Goal: Transaction & Acquisition: Purchase product/service

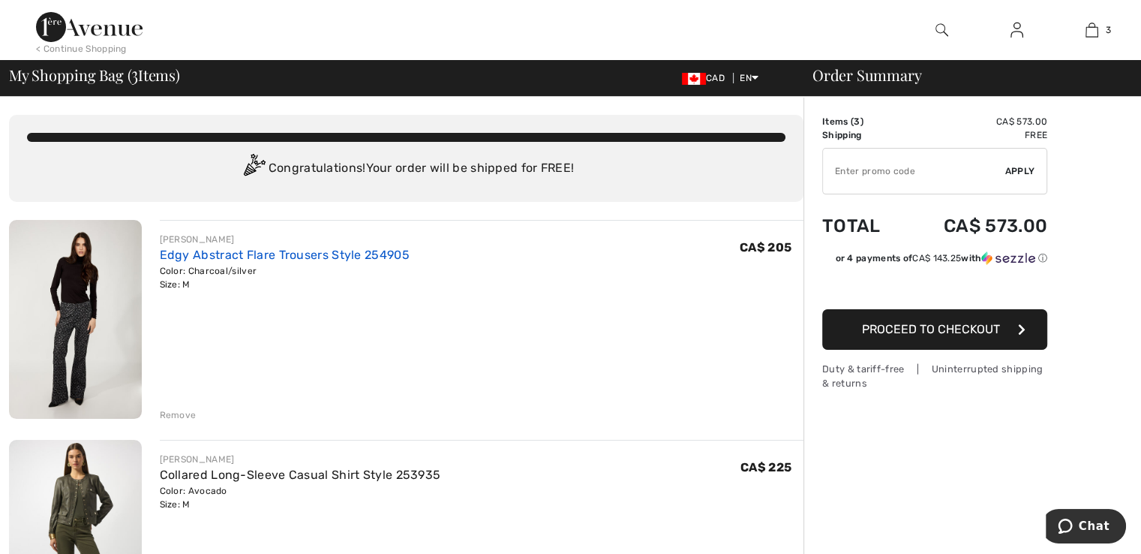
click at [188, 258] on link "Edgy Abstract Flare Trousers Style 254905" at bounding box center [285, 255] width 250 height 14
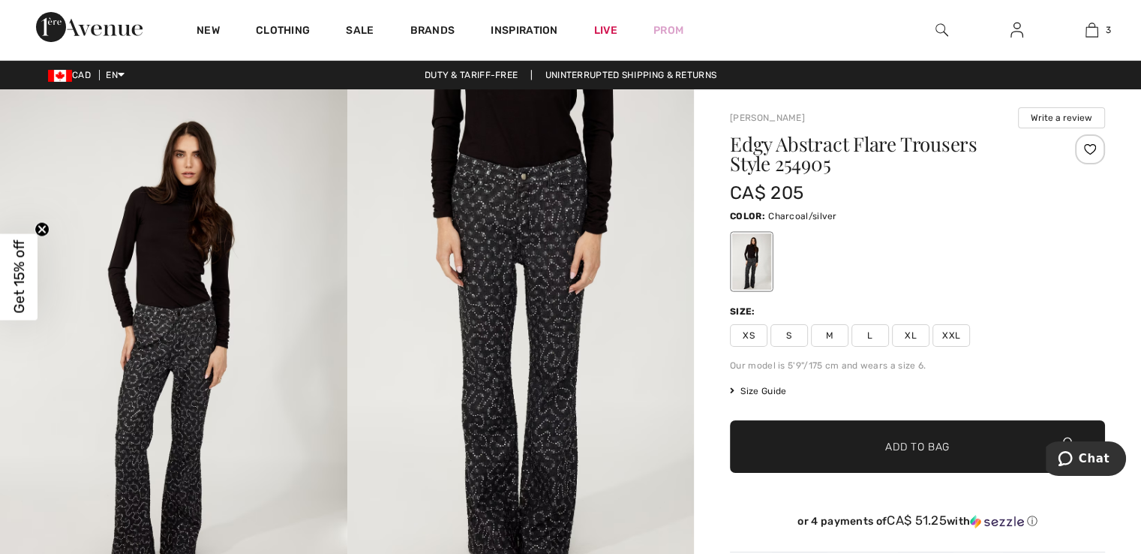
click at [763, 388] on span "Size Guide" at bounding box center [758, 391] width 56 height 14
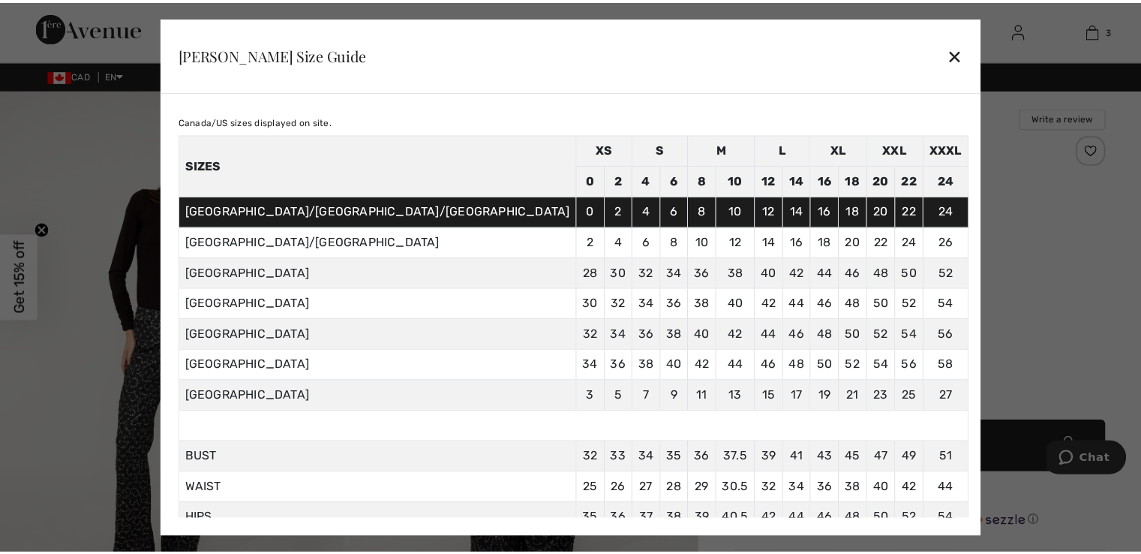
scroll to position [27, 0]
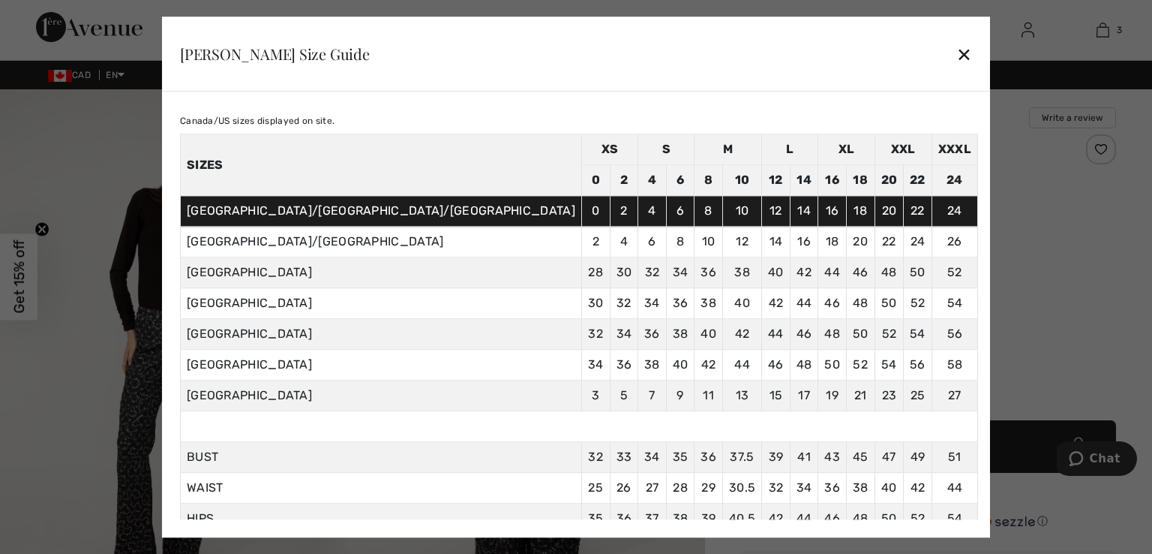
click at [956, 59] on div "✕" at bounding box center [964, 54] width 16 height 32
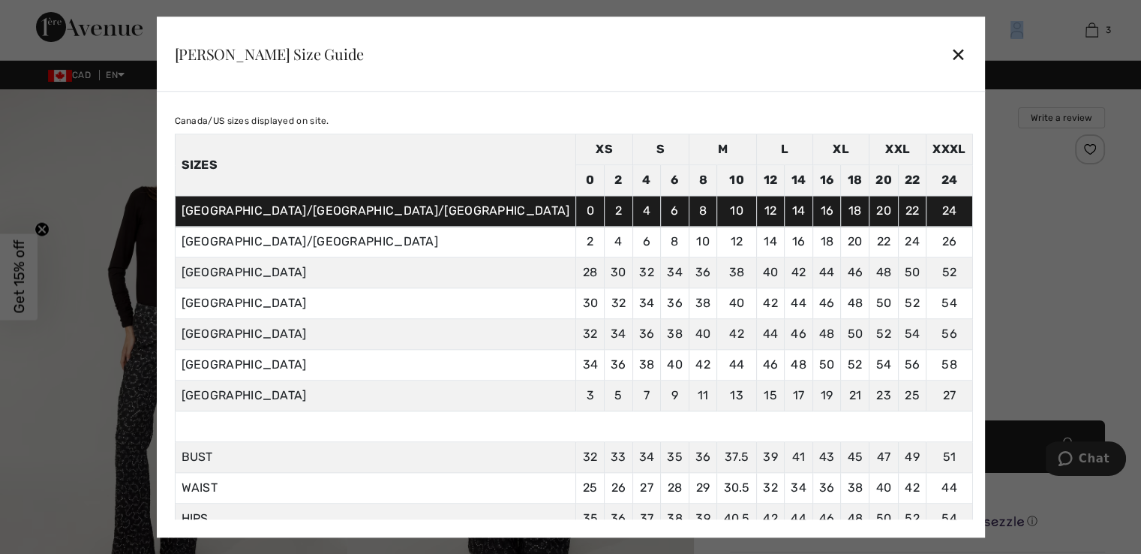
click at [840, 59] on div "New Clothing Sale Brands Inspiration Live Prom 3 Added to Bag Frank Lyman Edgy …" at bounding box center [570, 30] width 1141 height 60
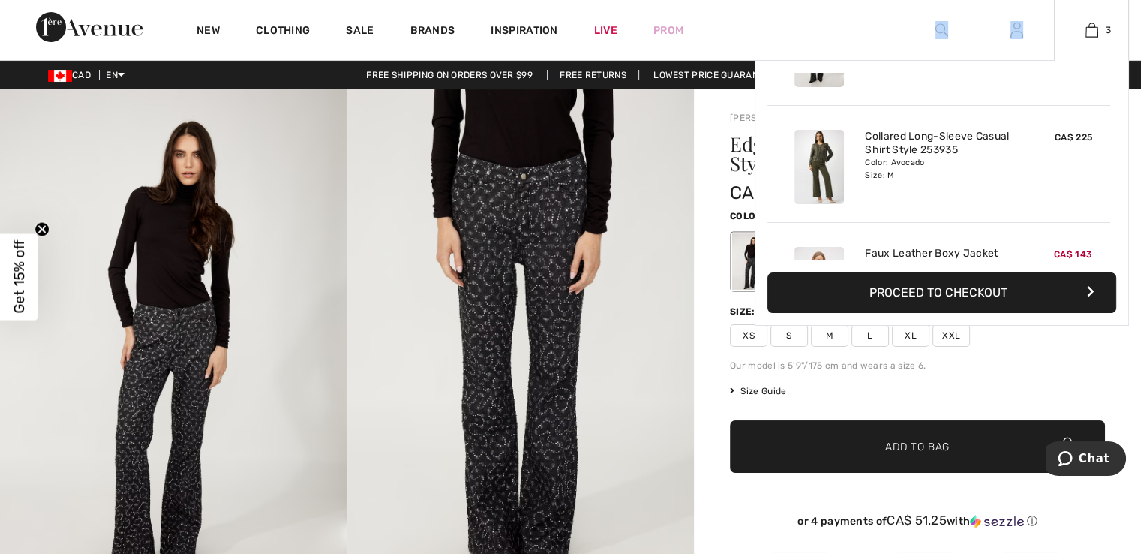
scroll to position [80, 0]
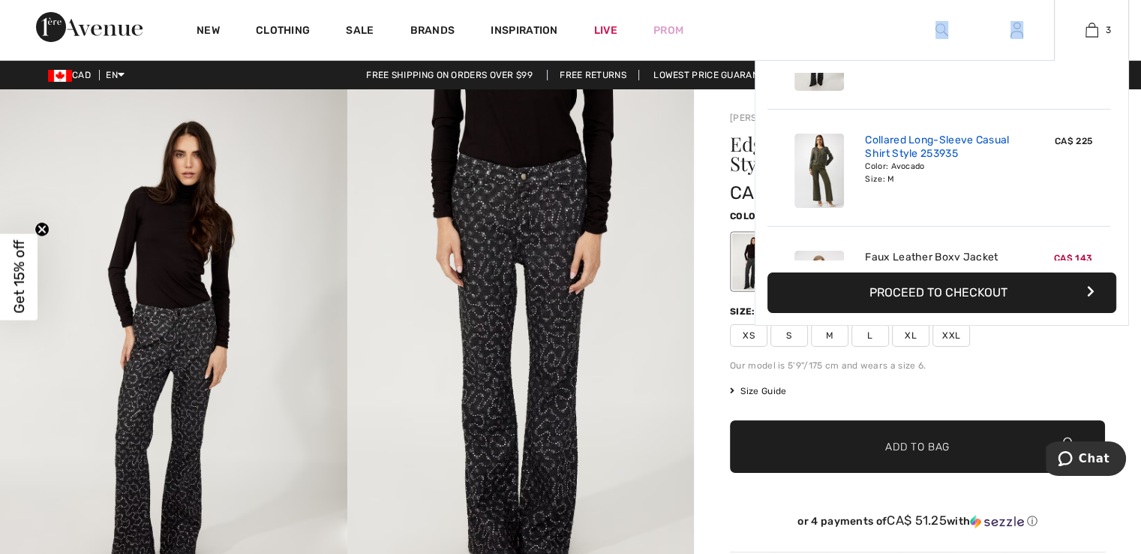
click at [909, 146] on link "Collared Long-Sleeve Casual Shirt Style 253935" at bounding box center [939, 147] width 148 height 27
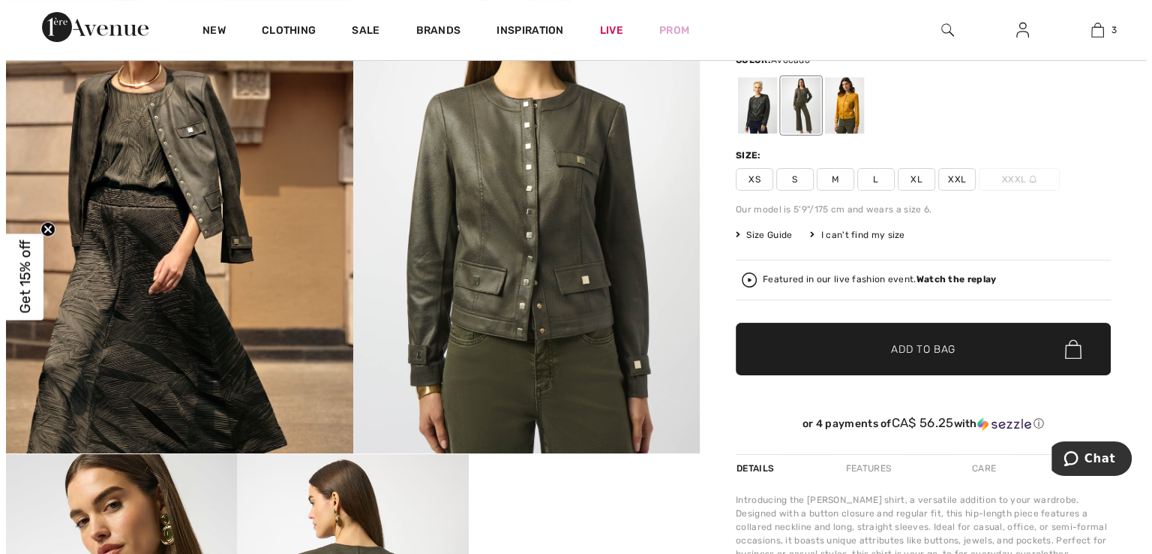
scroll to position [141, 0]
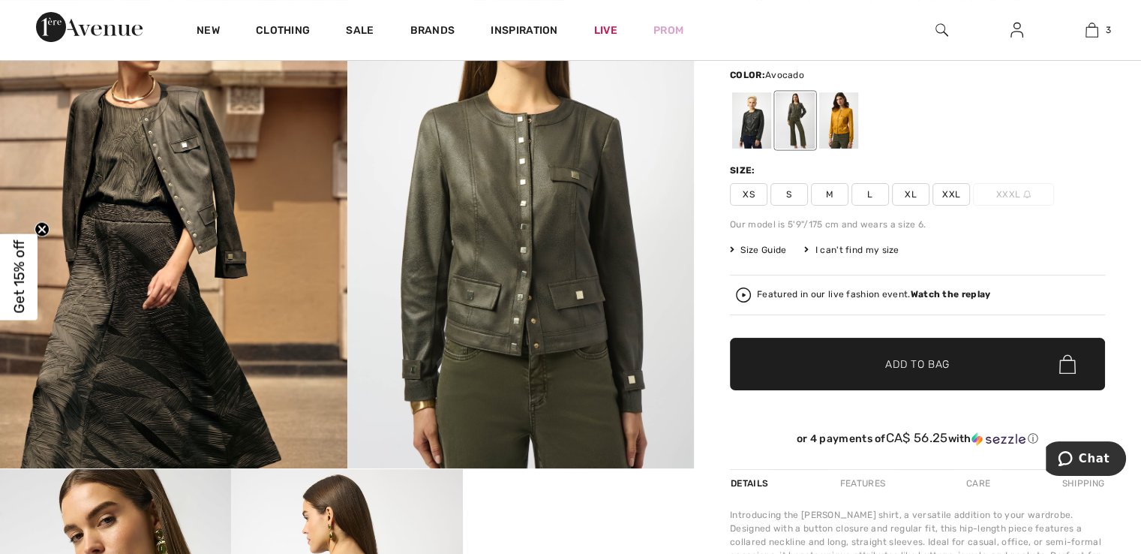
click at [754, 250] on span "Size Guide" at bounding box center [758, 250] width 56 height 14
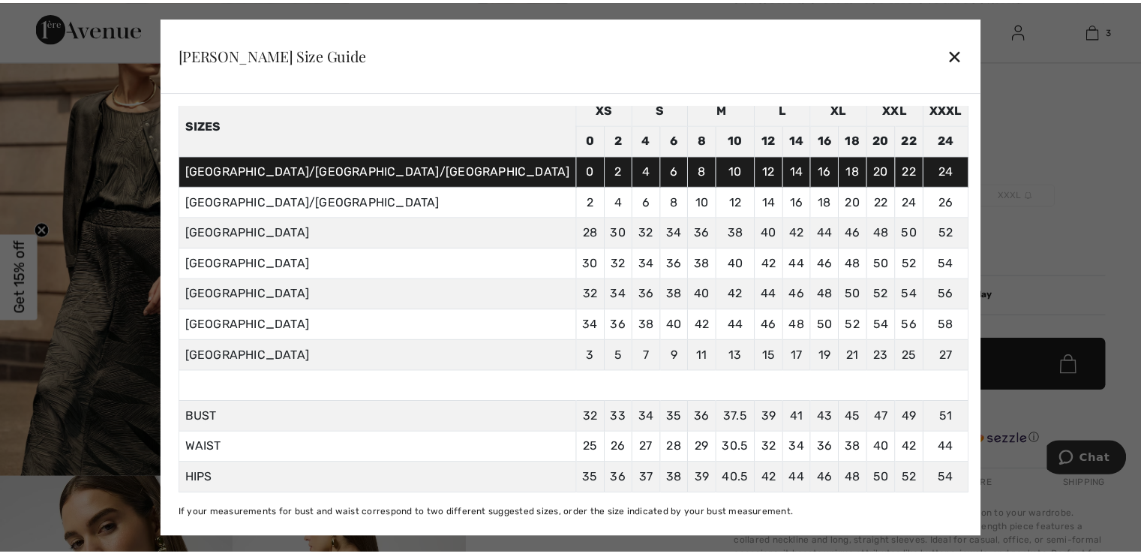
scroll to position [79, 0]
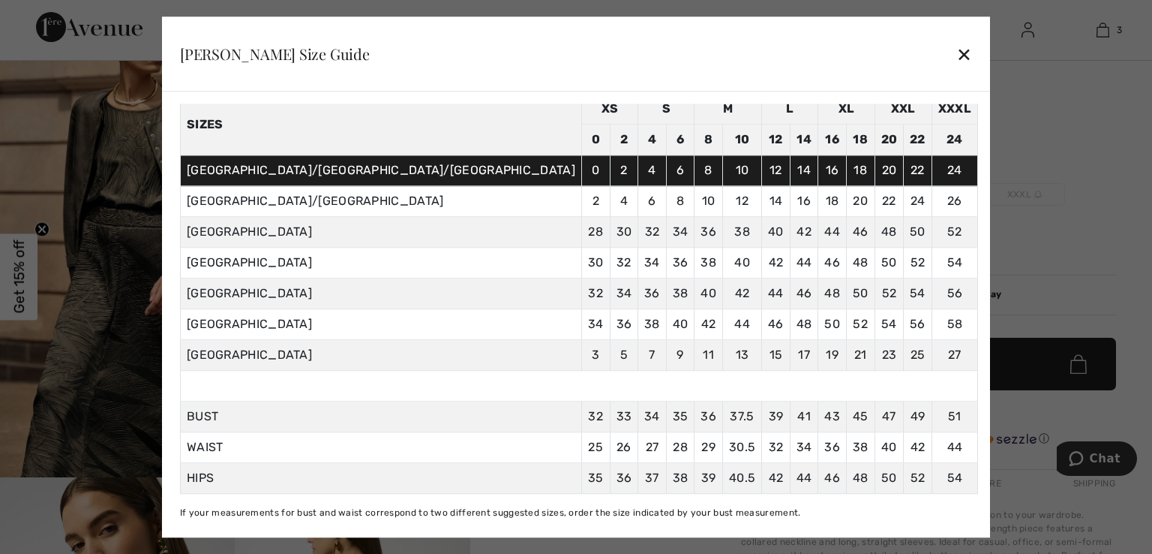
click at [956, 53] on div "✕" at bounding box center [964, 54] width 16 height 32
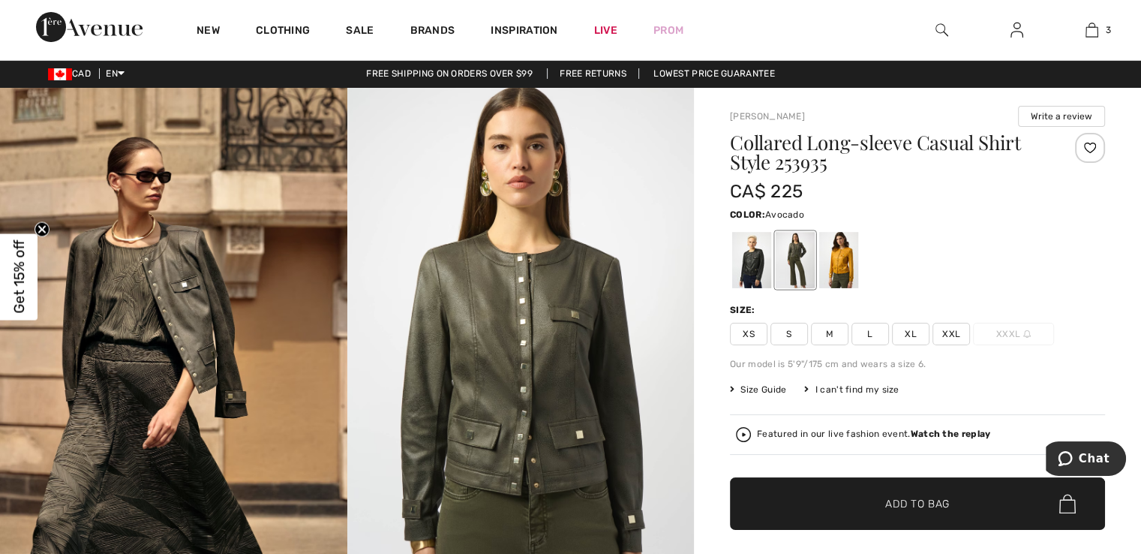
scroll to position [0, 0]
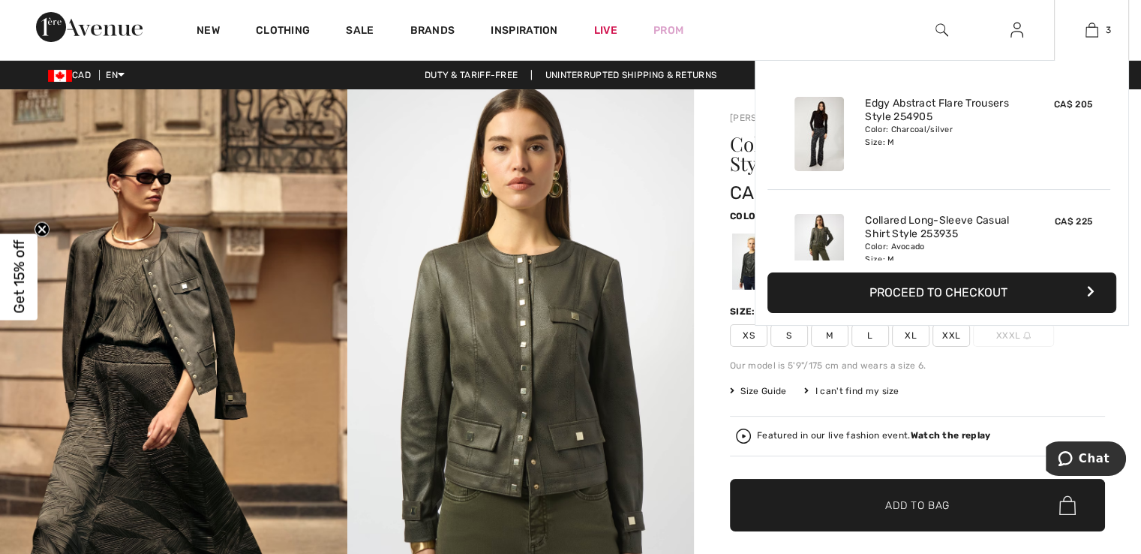
drag, startPoint x: 1117, startPoint y: 121, endPoint x: 1121, endPoint y: 166, distance: 45.2
click at [1118, 171] on div "Added to Bag Frank Lyman Edgy Abstract Flare Trousers Style 254905 CA$ 205 Colo…" at bounding box center [942, 193] width 374 height 266
click at [1095, 31] on img at bounding box center [1091, 30] width 13 height 18
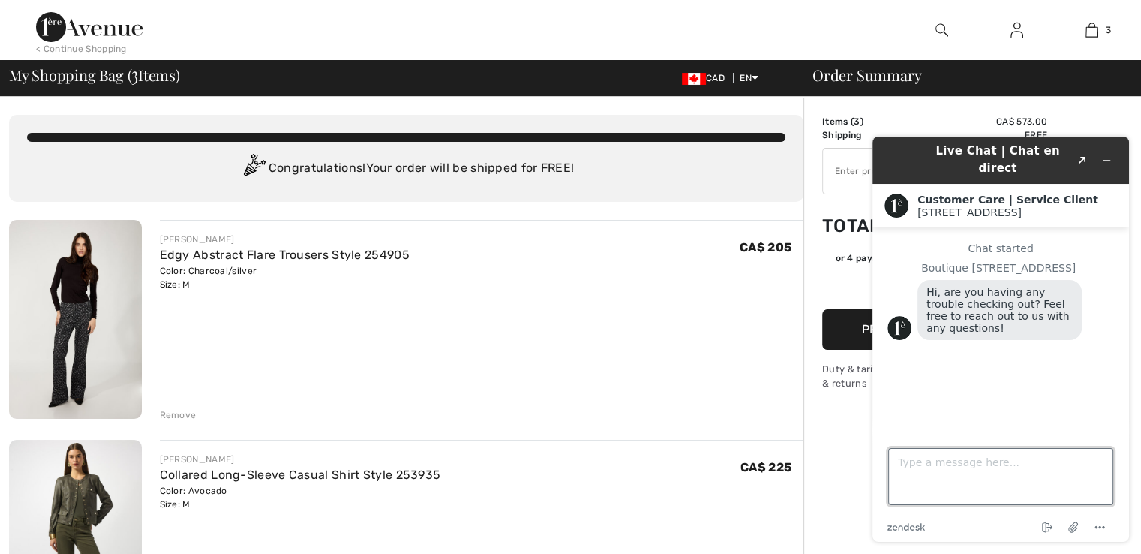
click at [937, 476] on textarea "Type a message here..." at bounding box center [1000, 476] width 225 height 57
type textarea "I just forgot to sigh up for 15% off on first order-- I think I was offered tha…"
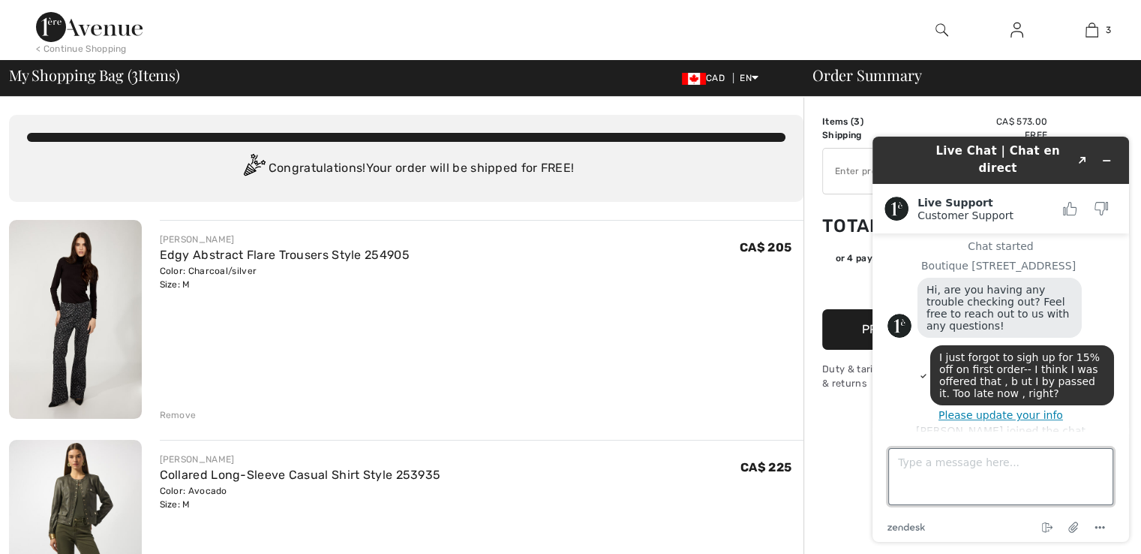
scroll to position [14, 0]
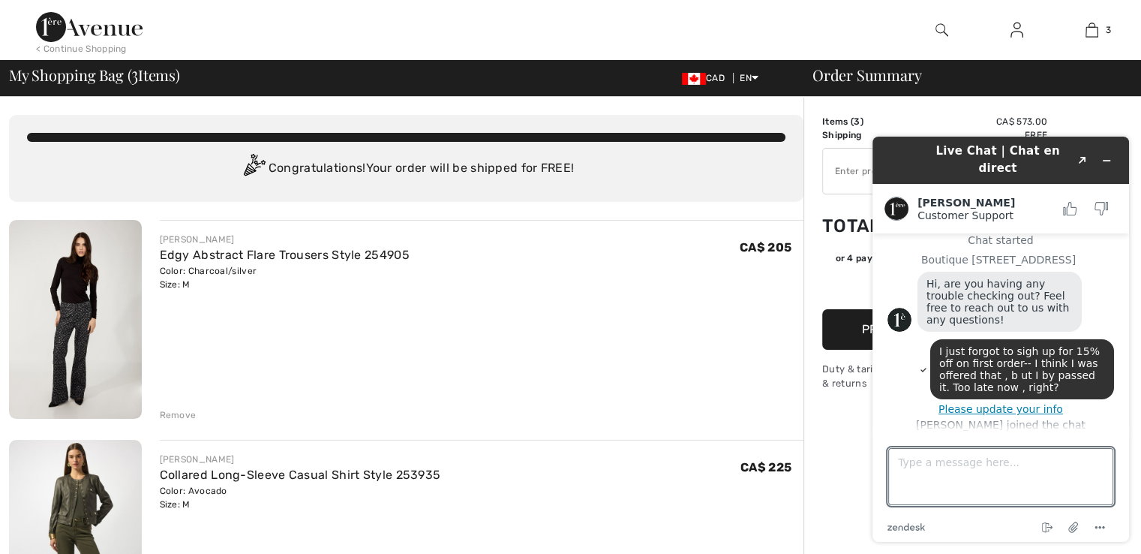
click at [1021, 403] on button "Please update your info" at bounding box center [1000, 409] width 227 height 12
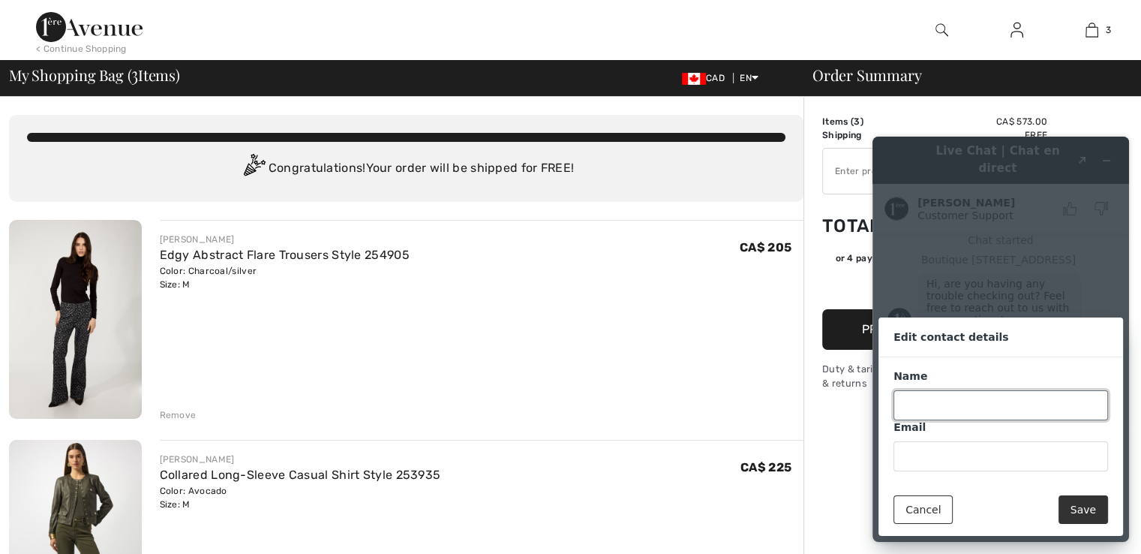
click at [1000, 398] on input "Name" at bounding box center [1000, 405] width 215 height 30
type input "wanda"
click at [967, 461] on input "Email" at bounding box center [1000, 456] width 215 height 30
type input "[EMAIL_ADDRESS][DOMAIN_NAME]"
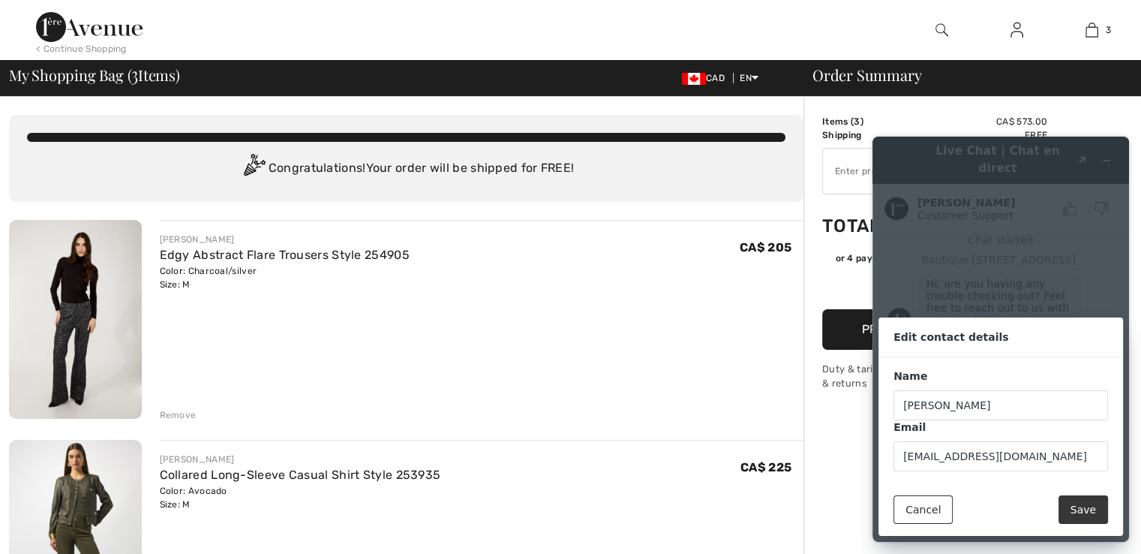
click at [1090, 518] on button "Save" at bounding box center [1083, 509] width 50 height 29
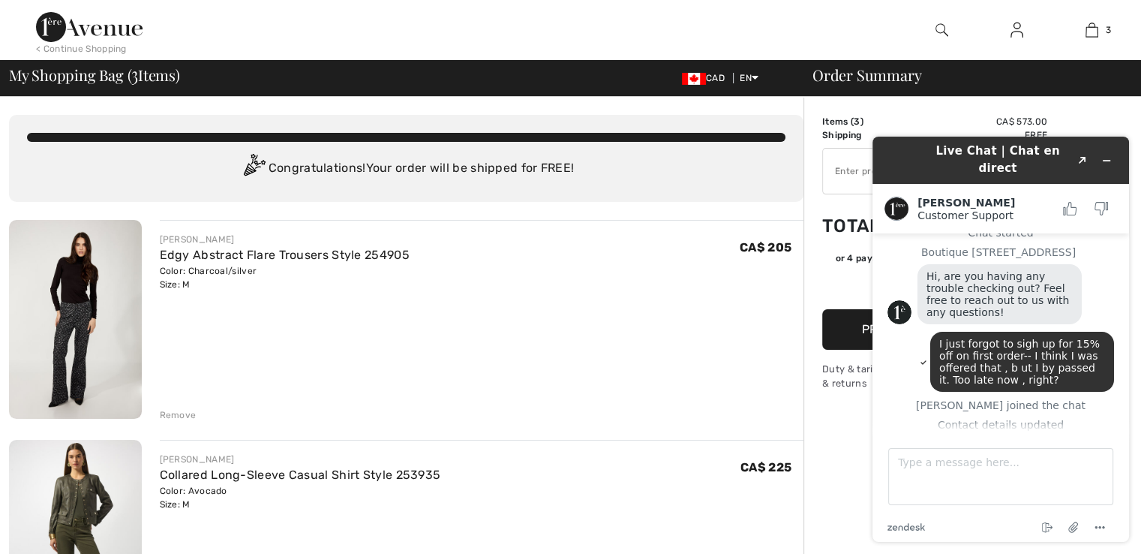
scroll to position [97, 0]
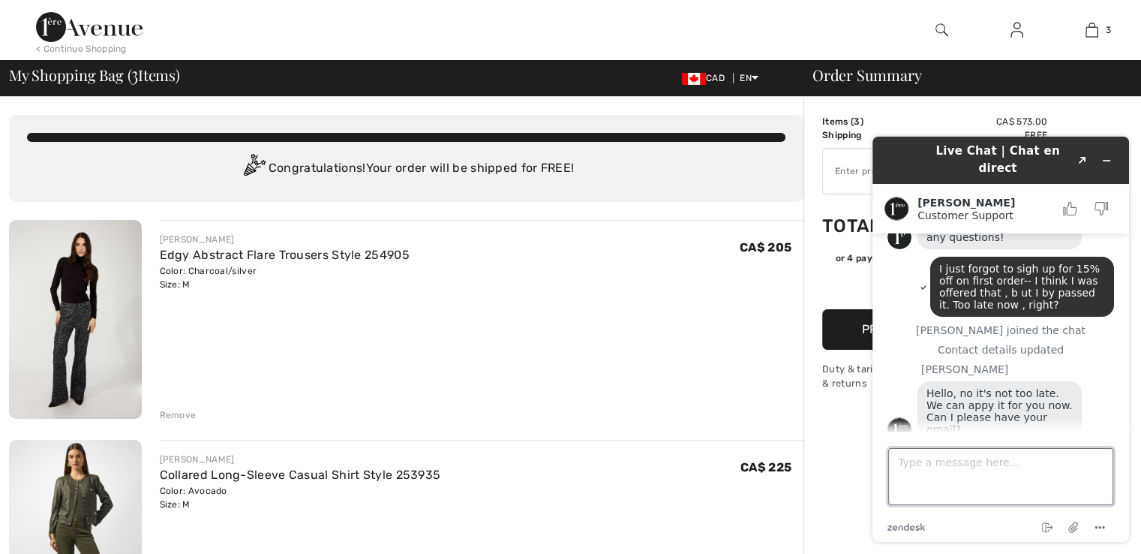
click at [930, 478] on textarea "Type a message here..." at bounding box center [1000, 476] width 225 height 57
click at [963, 463] on textarea "nowickiwanda" at bounding box center [1000, 476] width 225 height 57
type textarea "[EMAIL_ADDRESS][DOMAIN_NAME]"
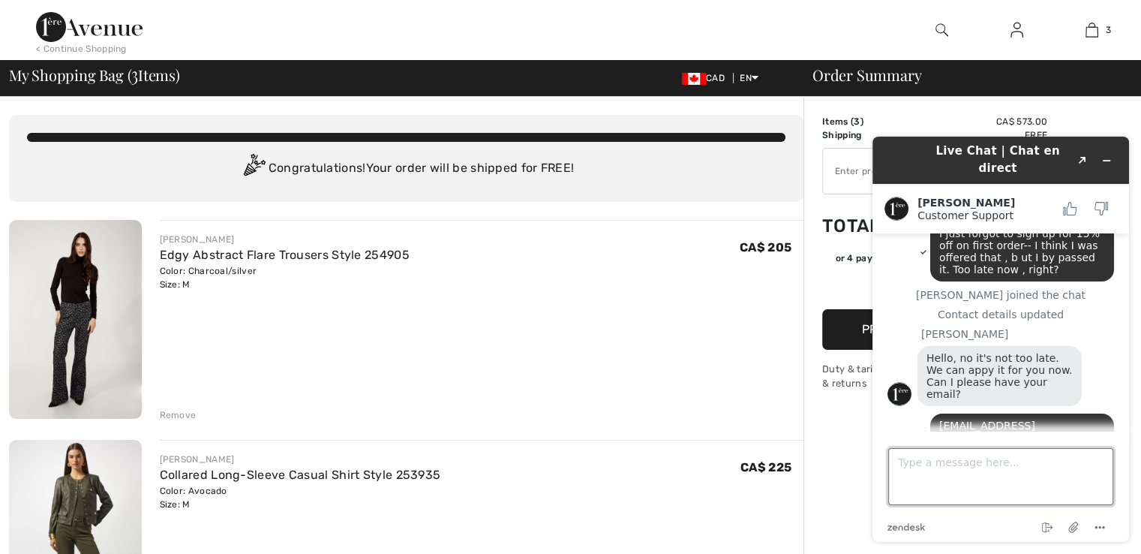
scroll to position [129, 0]
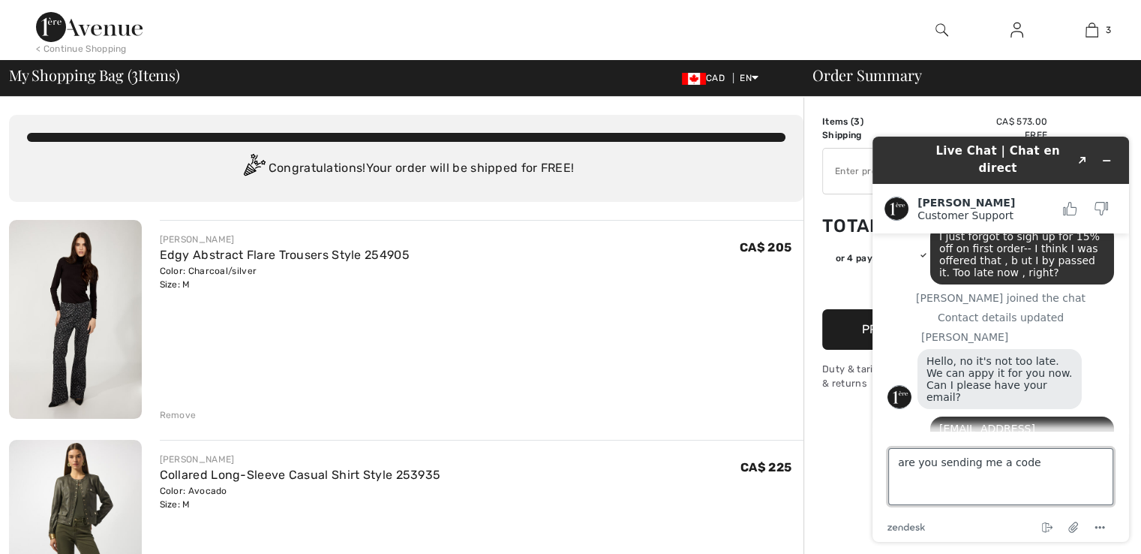
type textarea "are you sending me a code?"
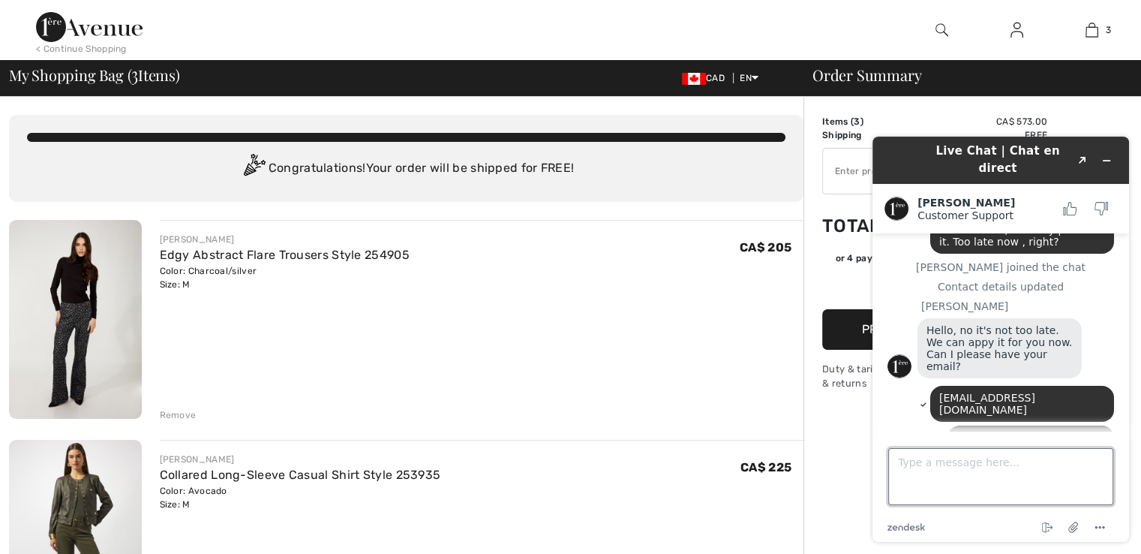
scroll to position [234, 0]
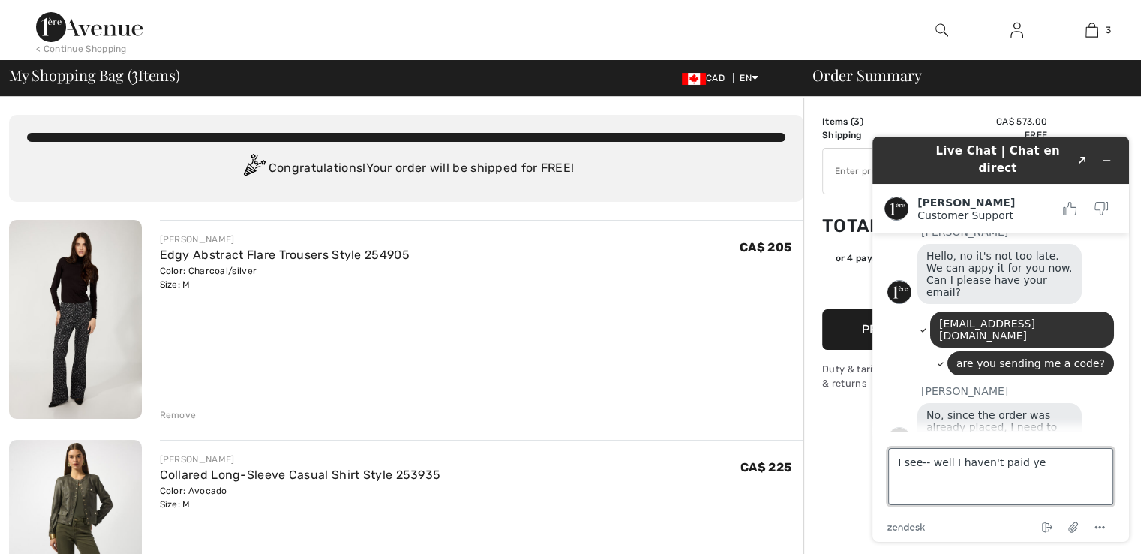
type textarea "I see-- well I haven't paid yet"
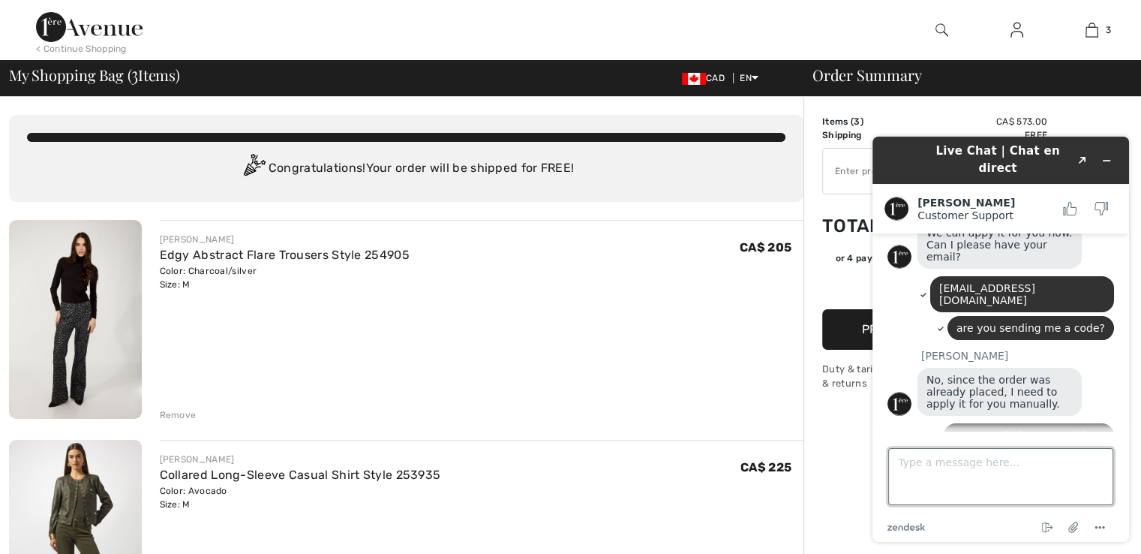
scroll to position [266, 0]
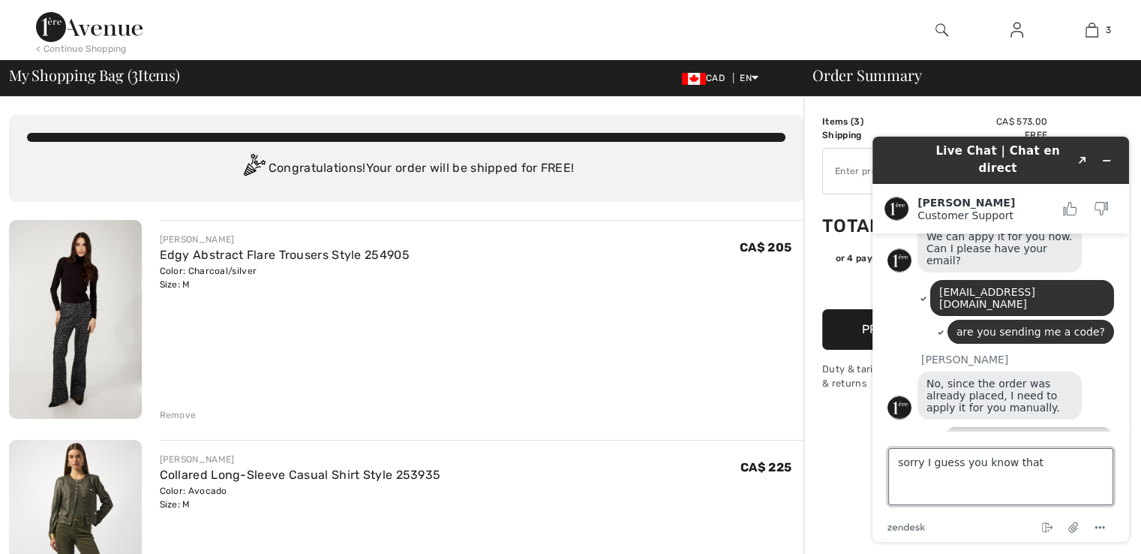
type textarea "sorry I guess you know that."
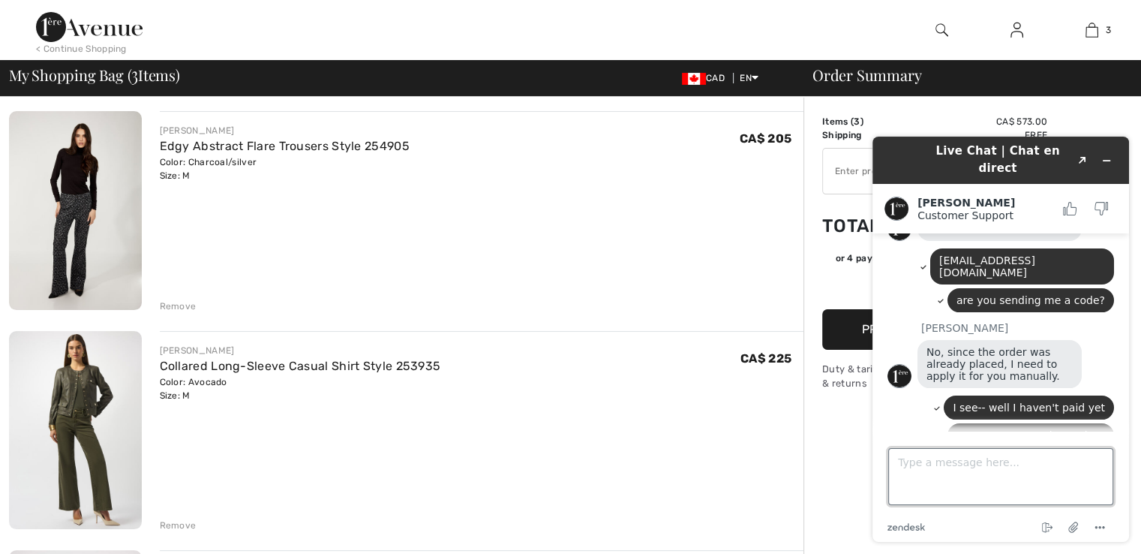
scroll to position [106, 0]
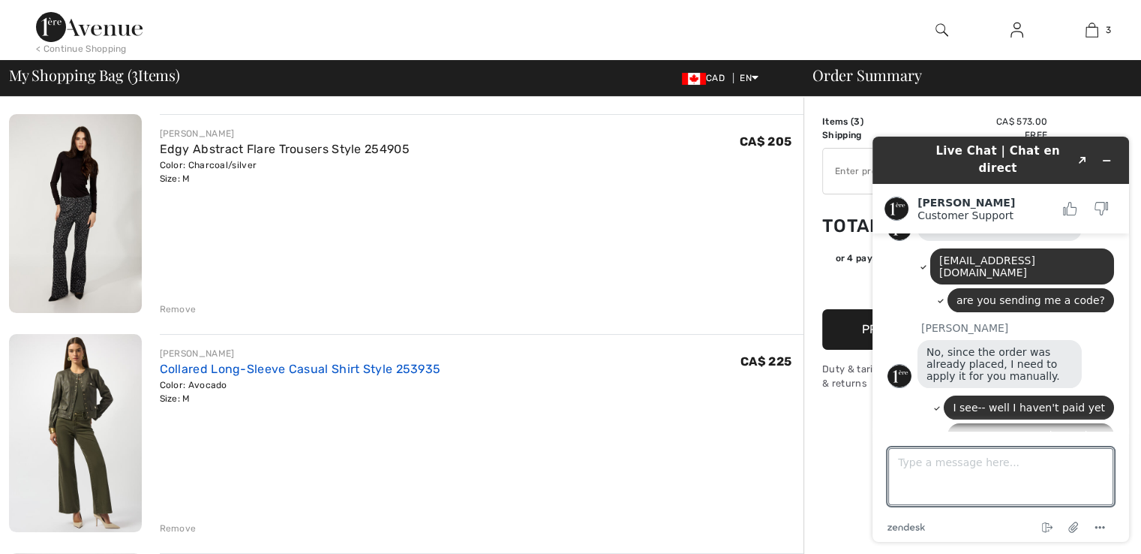
click at [207, 371] on link "Collared Long-Sleeve Casual Shirt Style 253935" at bounding box center [300, 369] width 281 height 14
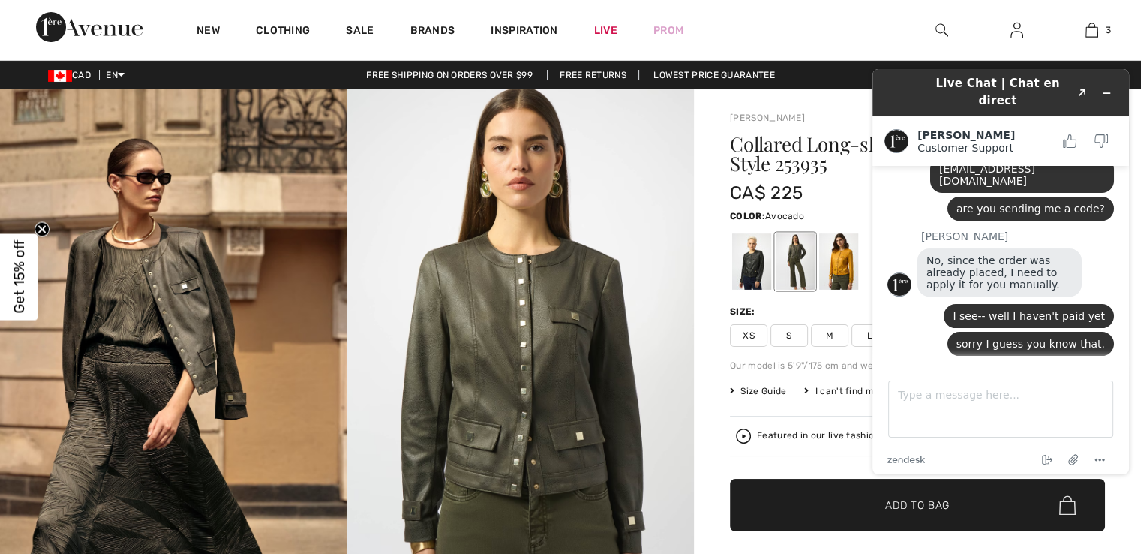
scroll to position [350, 0]
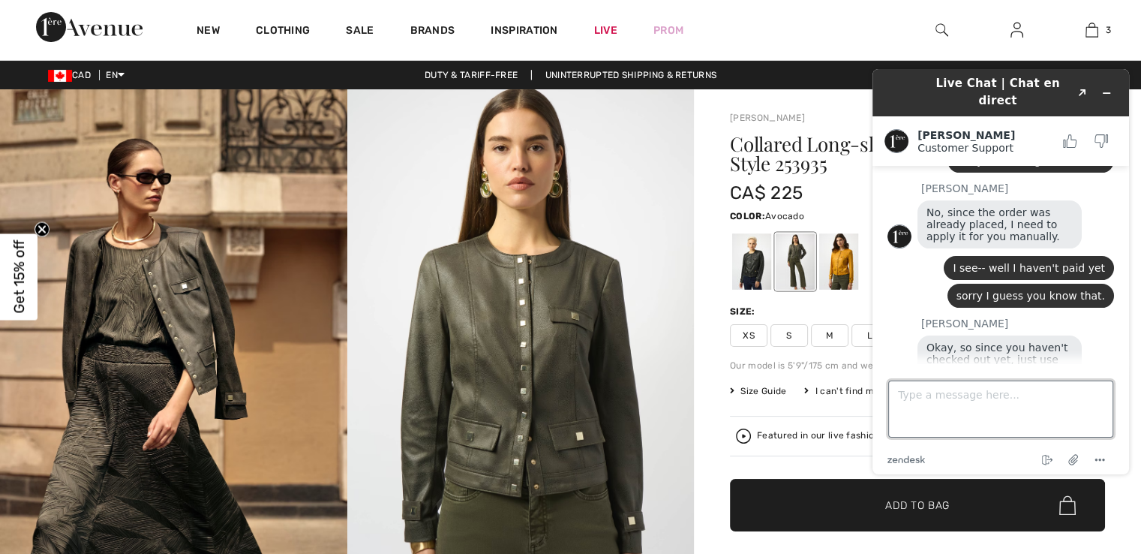
click at [934, 404] on textarea "Type a message here..." at bounding box center [1000, 408] width 225 height 57
type textarea "I am in cgheckout-- I just haven't PAID yet. I will try the code --and thank you"
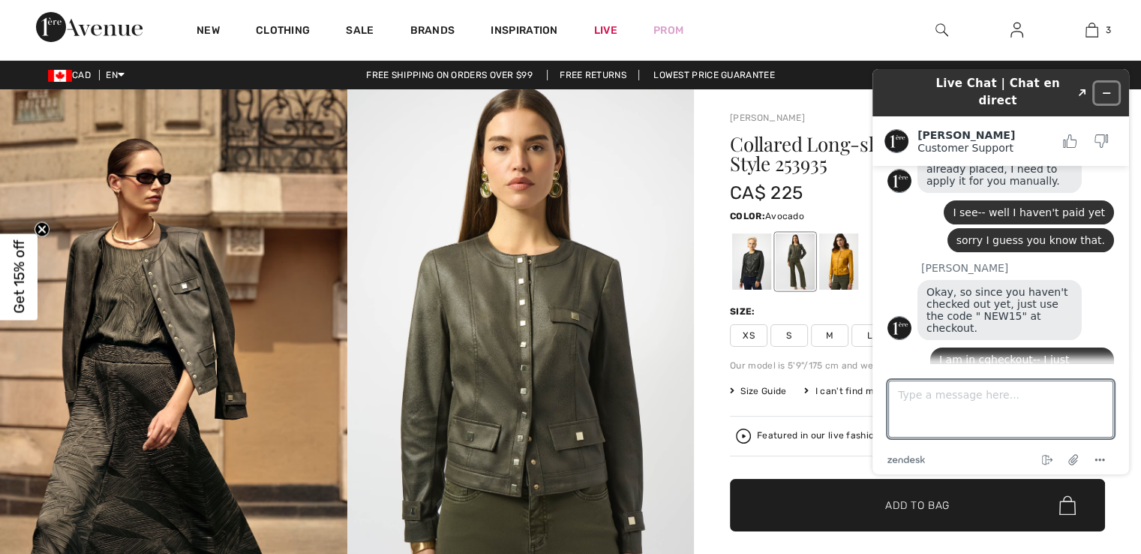
click at [1108, 93] on icon "Minimize widget" at bounding box center [1106, 93] width 7 height 0
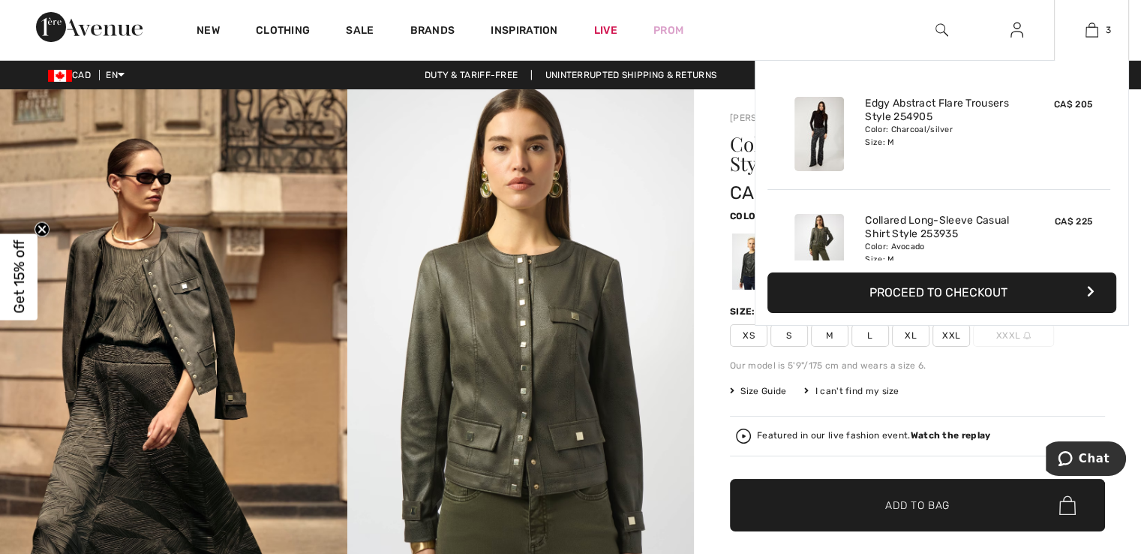
click at [1009, 296] on button "Proceed to Checkout" at bounding box center [941, 292] width 349 height 41
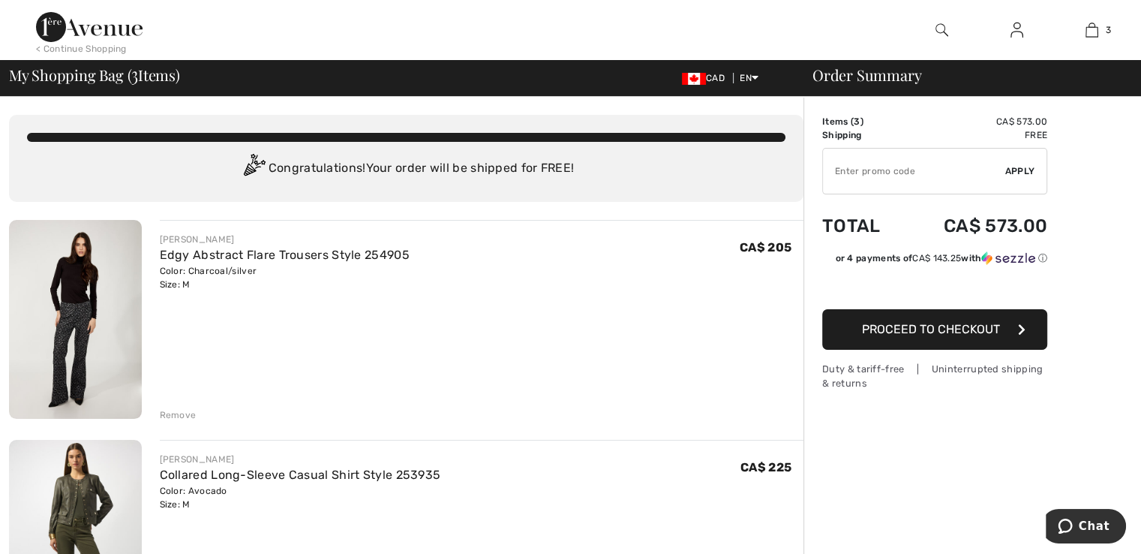
click at [939, 175] on input "TEXT" at bounding box center [914, 171] width 182 height 45
type input "NEW15"
click at [1020, 167] on span "Apply" at bounding box center [1020, 171] width 30 height 14
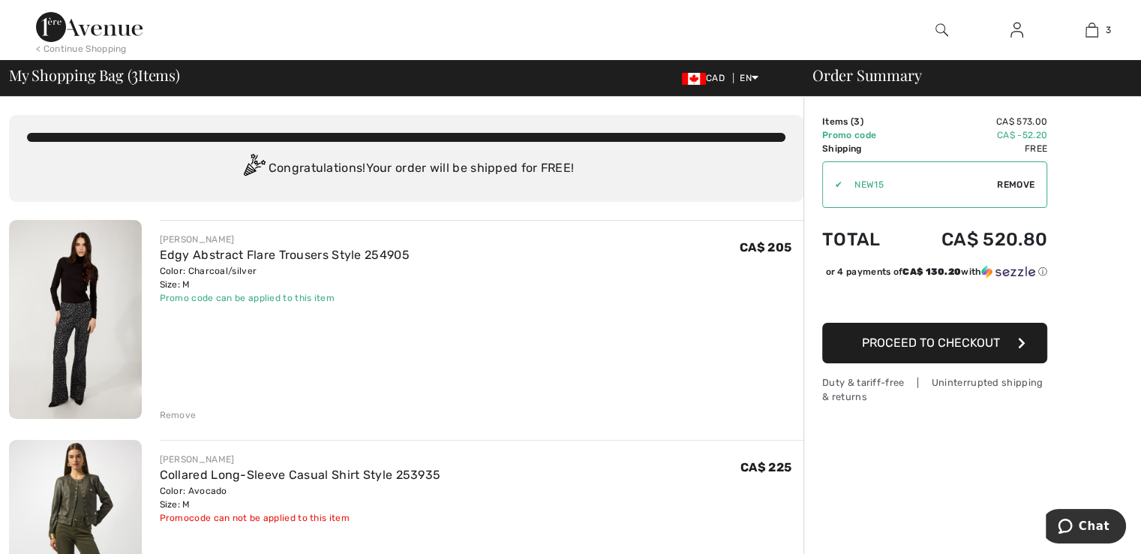
click at [962, 350] on span "Proceed to Checkout" at bounding box center [931, 342] width 138 height 14
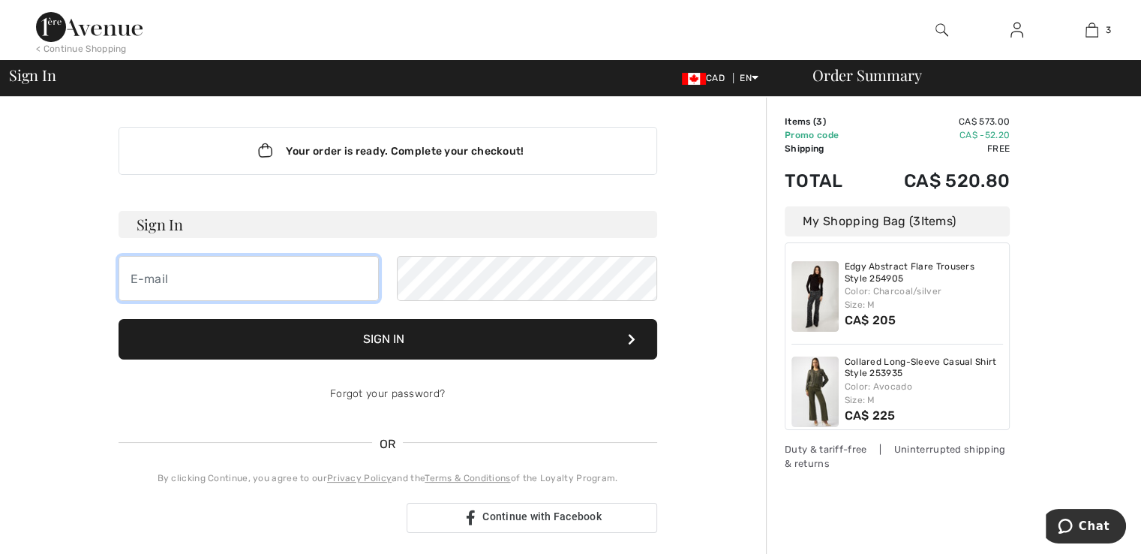
click at [298, 289] on input "email" at bounding box center [249, 278] width 260 height 45
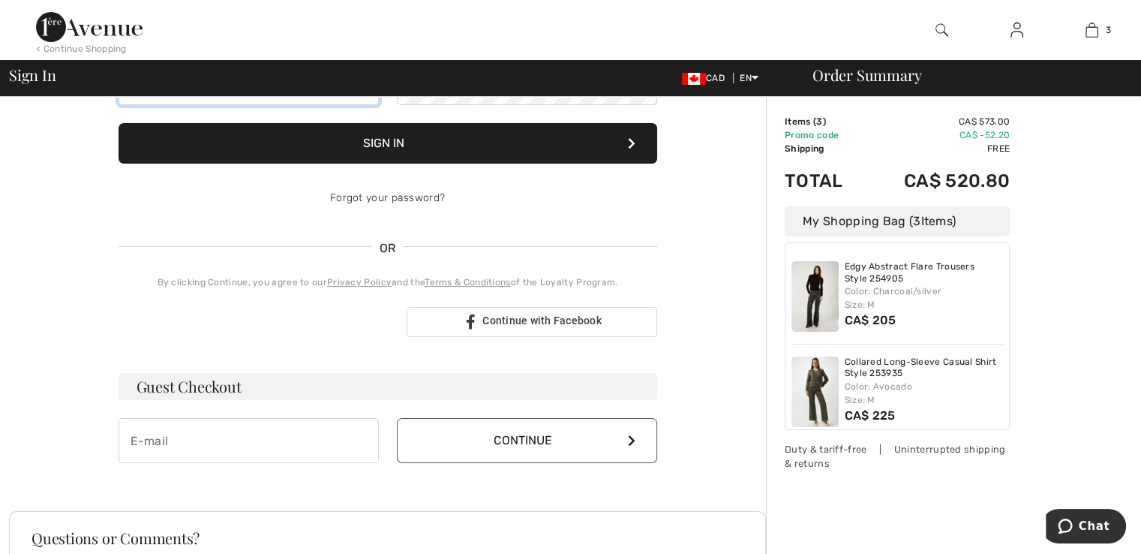
scroll to position [211, 0]
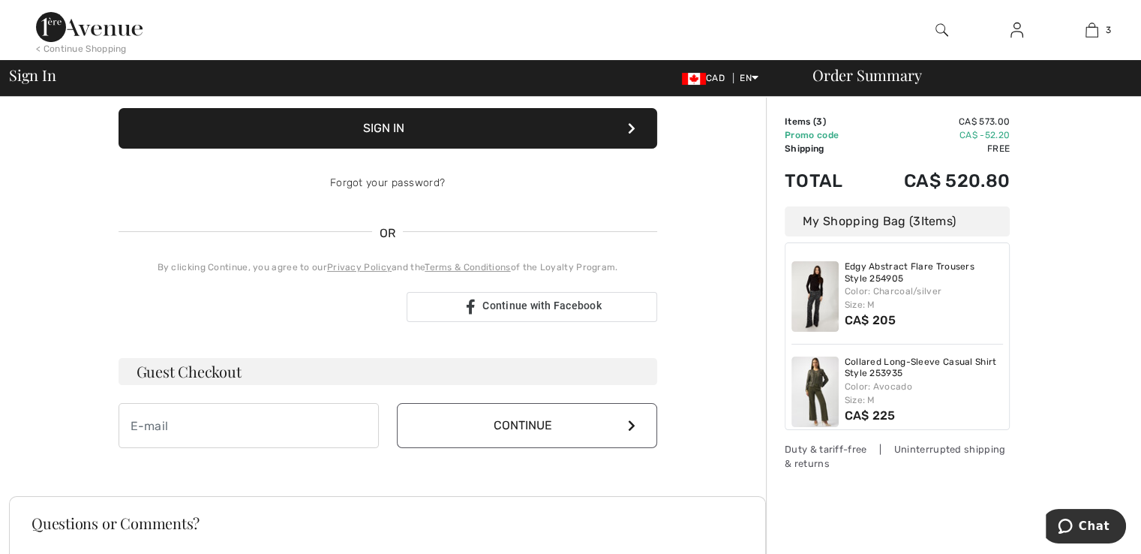
click at [260, 369] on h3 "Guest Checkout" at bounding box center [388, 371] width 539 height 27
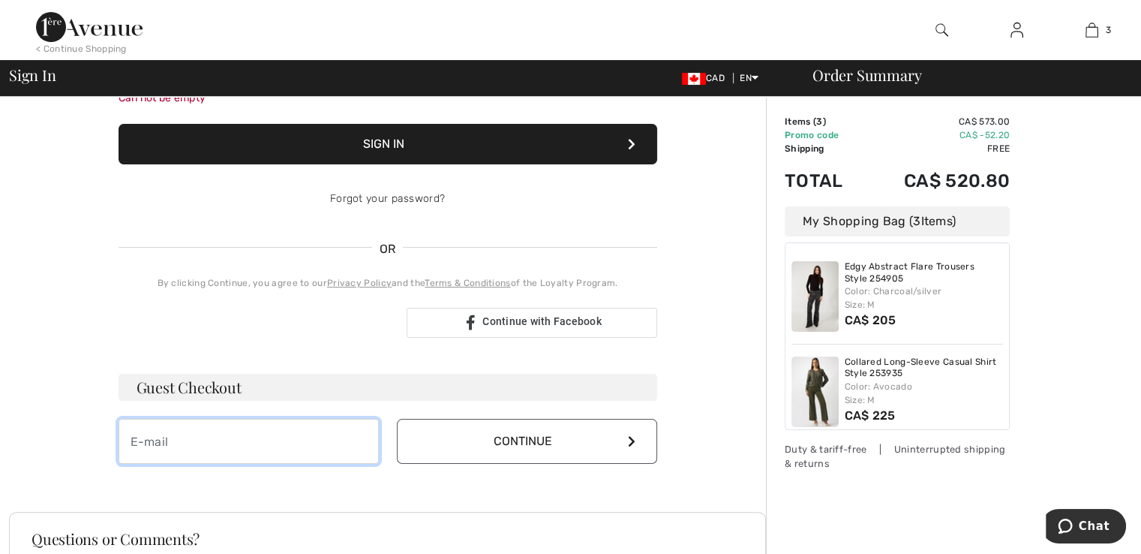
click at [267, 439] on input "email" at bounding box center [249, 441] width 260 height 45
type input "[EMAIL_ADDRESS][DOMAIN_NAME]"
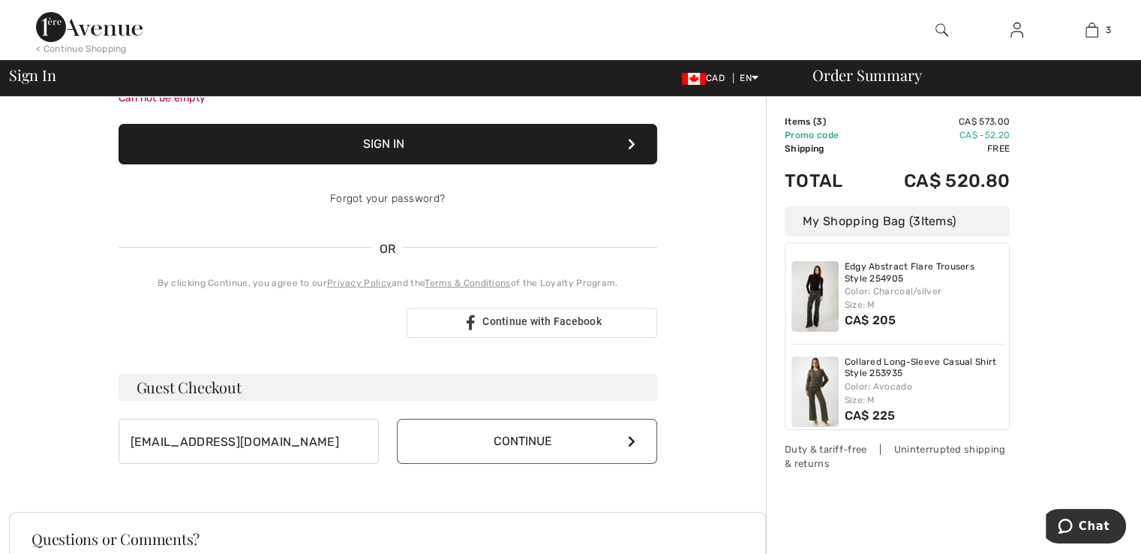
click at [635, 439] on icon at bounding box center [632, 441] width 8 height 12
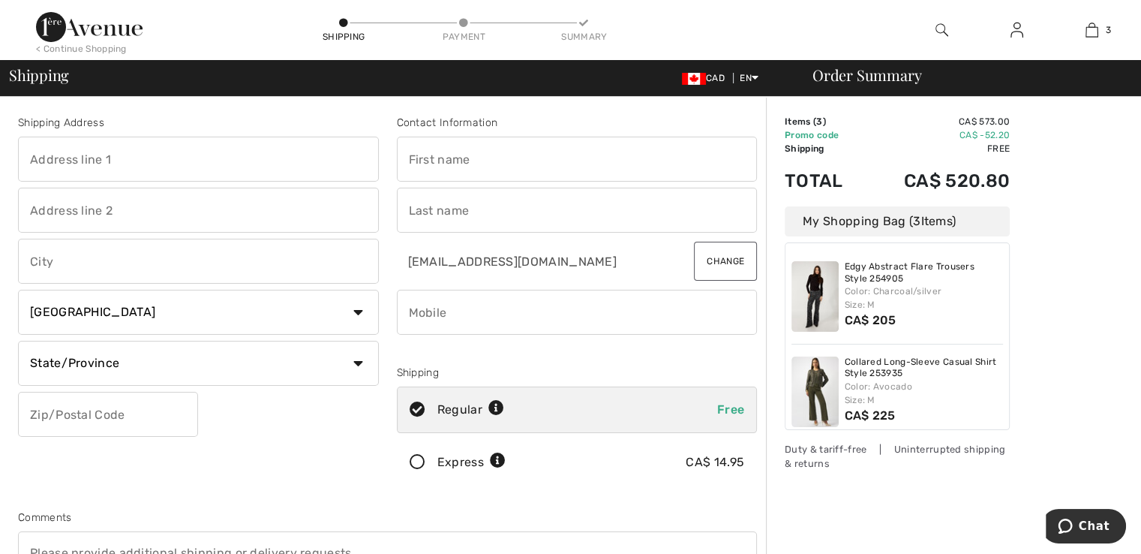
click at [154, 160] on input "text" at bounding box center [198, 159] width 361 height 45
type input "634 GIBSONS WAY"
type input "GIBSONS"
type input "V0N 1V9"
type input "[PERSON_NAME]"
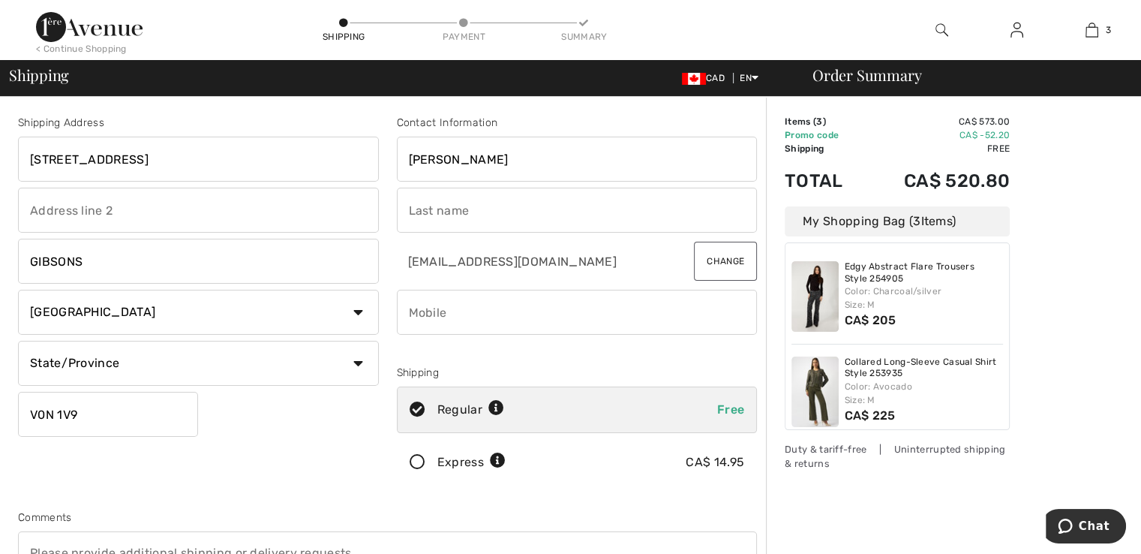
type input "[PERSON_NAME]"
type input "7789896415"
type input "V0N1V9"
click at [354, 366] on select "State/Province Alberta British Columbia Manitoba New Brunswick Newfoundland and…" at bounding box center [198, 363] width 361 height 45
select select "BC"
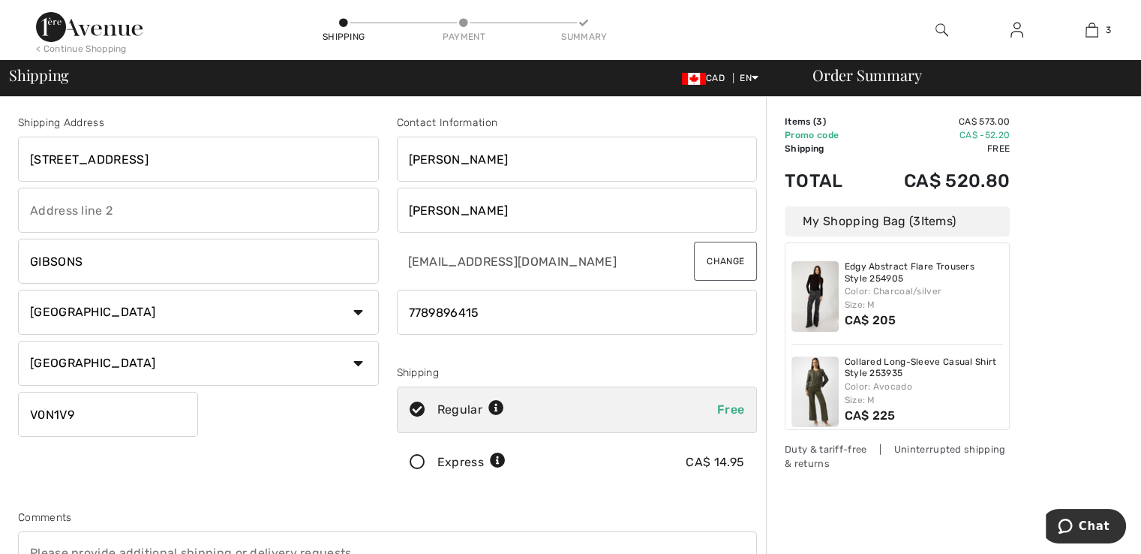
click at [18, 341] on select "State/Province Alberta British Columbia Manitoba New Brunswick Newfoundland and…" at bounding box center [198, 363] width 361 height 45
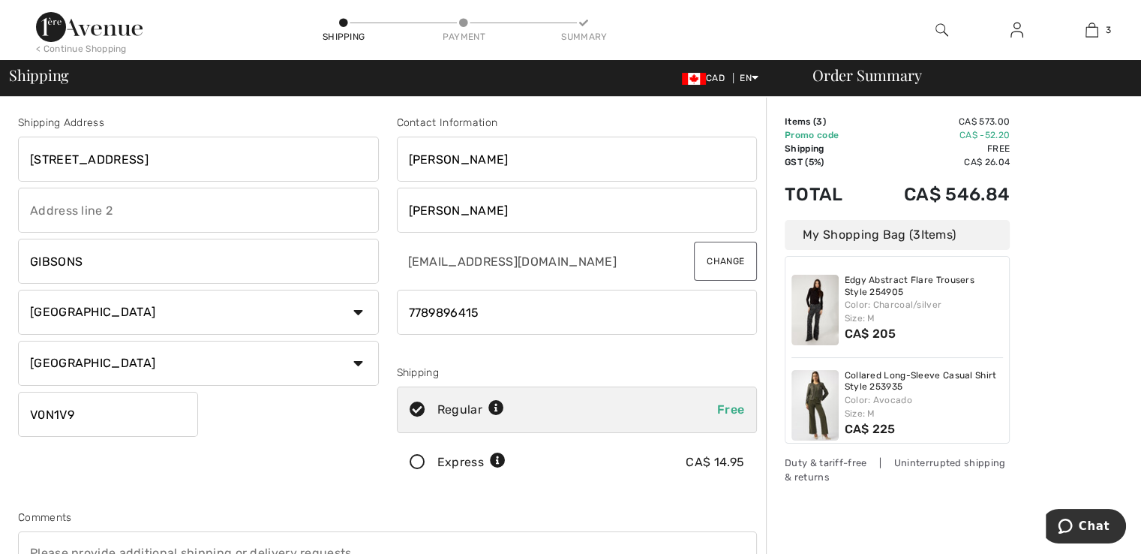
click at [414, 462] on icon at bounding box center [418, 463] width 40 height 16
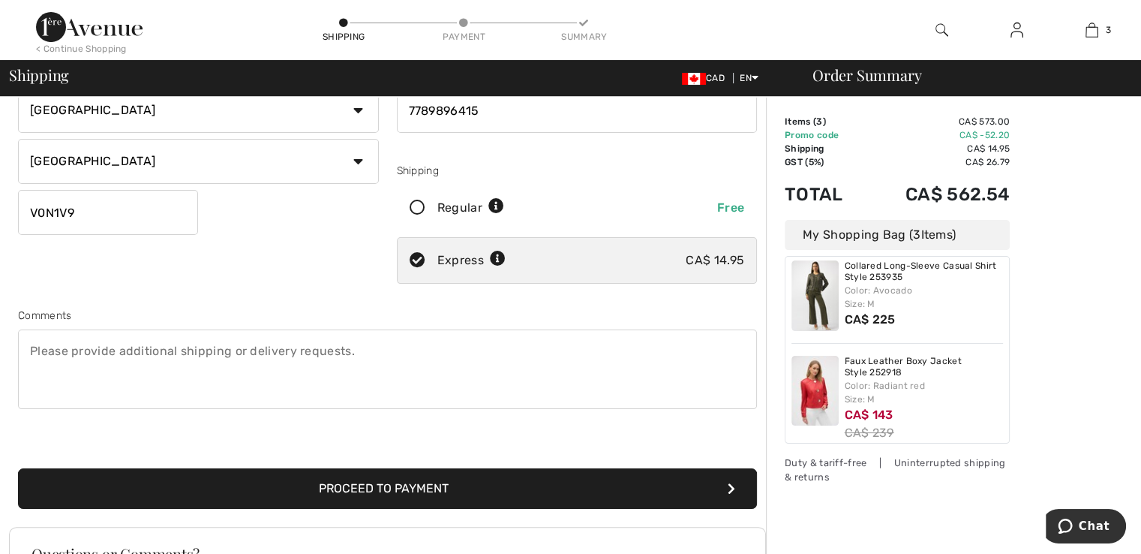
scroll to position [119, 0]
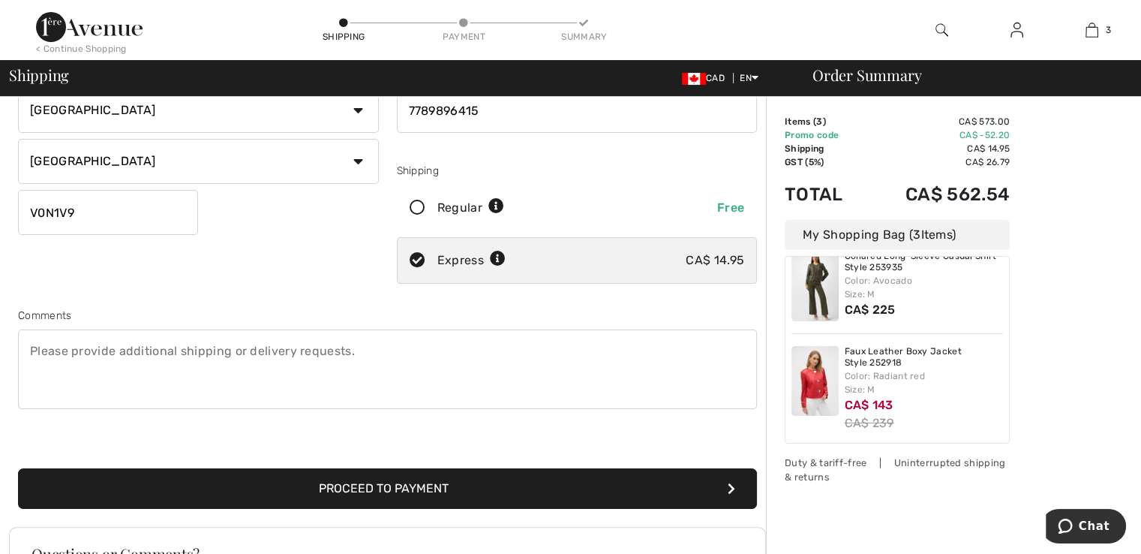
click at [681, 482] on button "Proceed to Payment" at bounding box center [387, 488] width 739 height 41
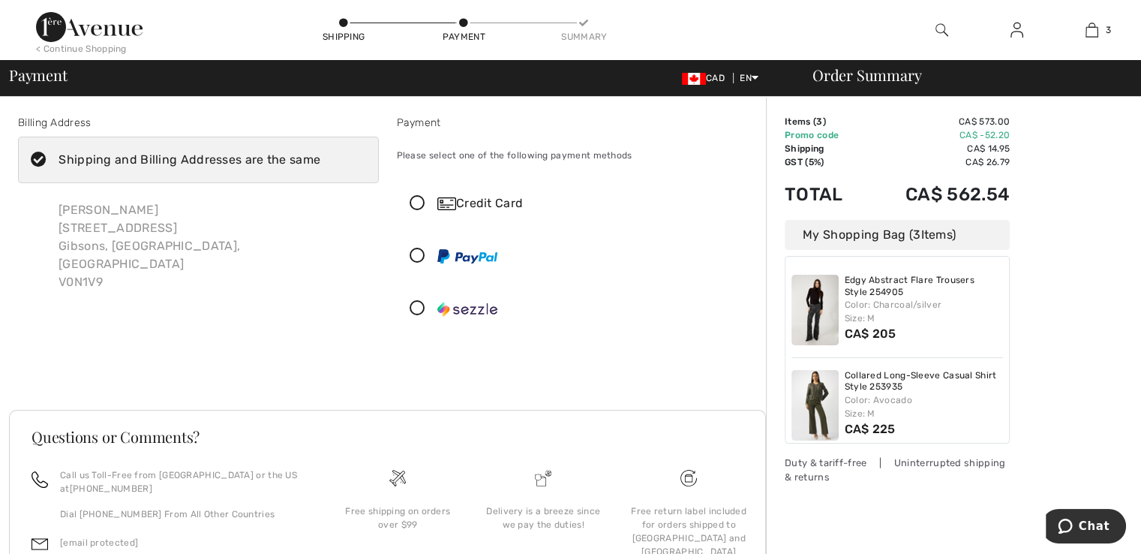
click at [423, 200] on icon at bounding box center [418, 204] width 40 height 16
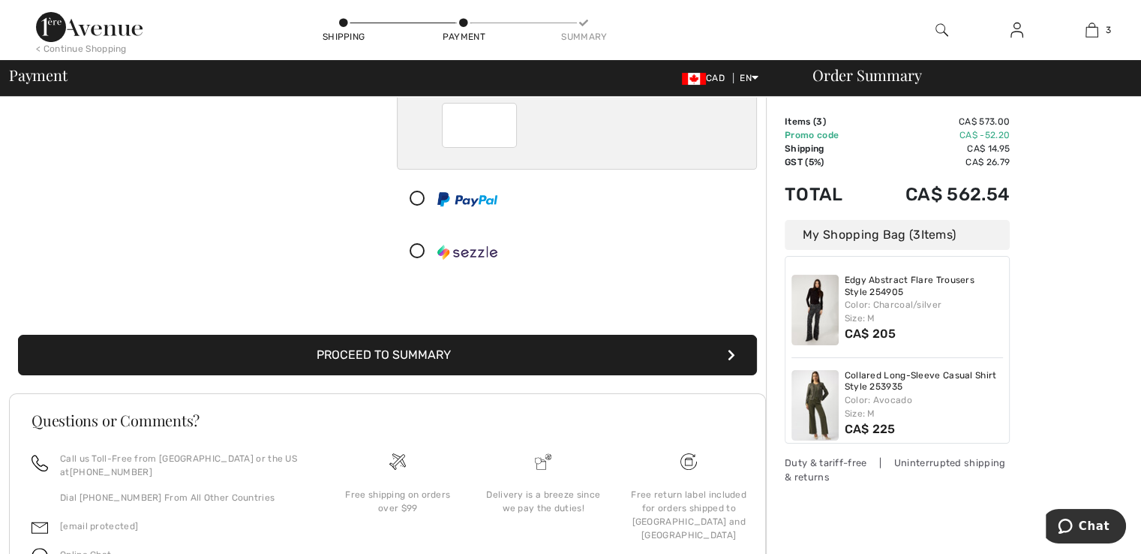
scroll to position [231, 0]
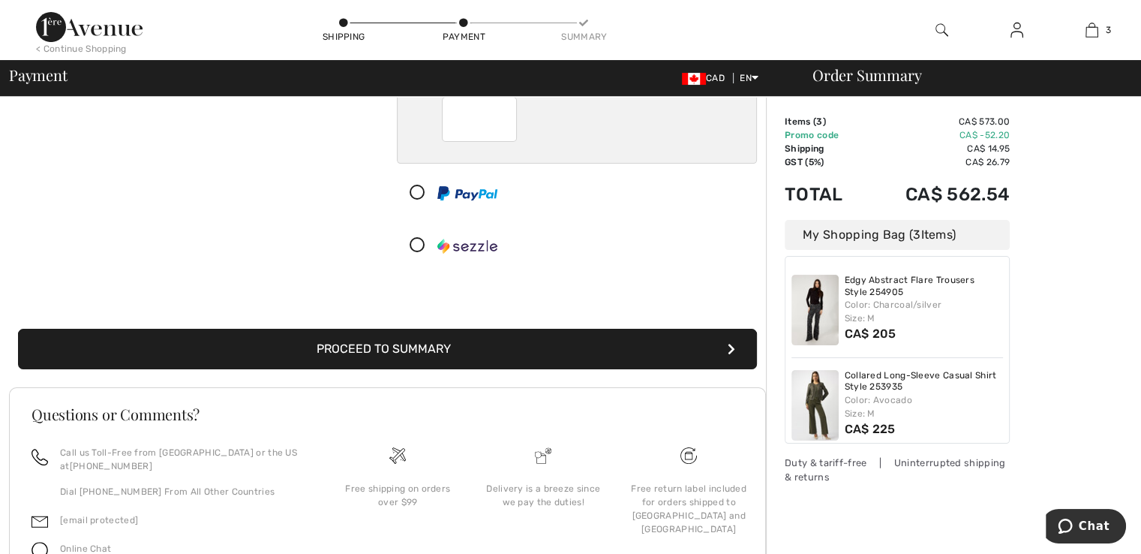
click at [682, 350] on button "Proceed to Summary" at bounding box center [387, 349] width 739 height 41
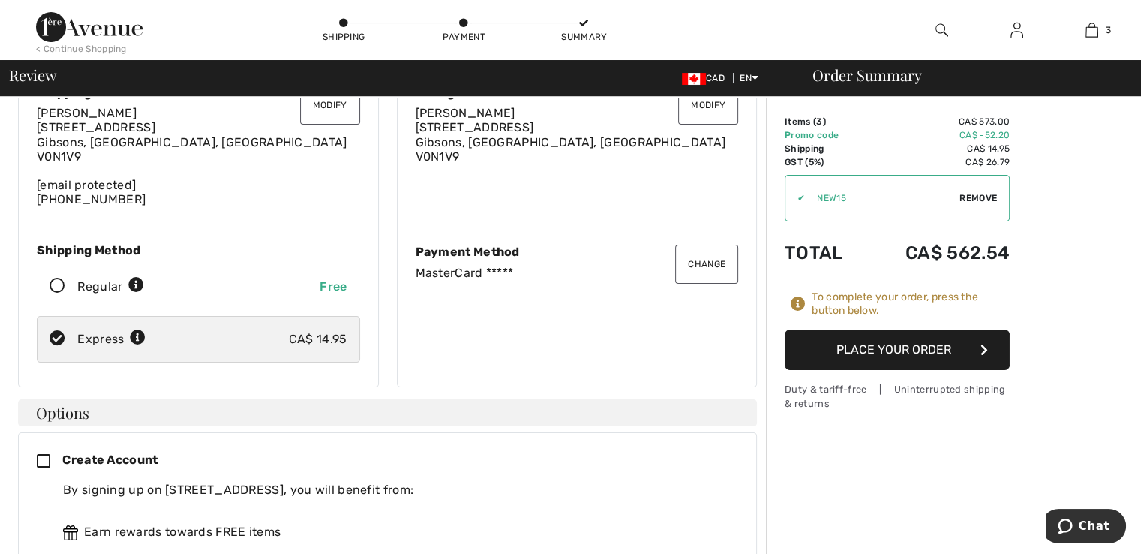
scroll to position [127, 0]
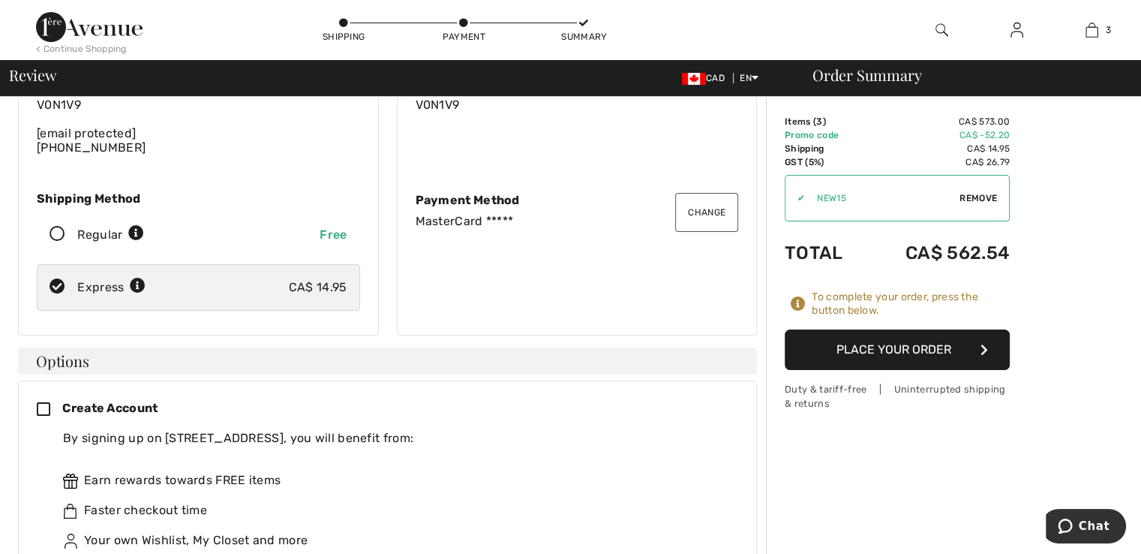
click at [972, 347] on button "Place Your Order" at bounding box center [897, 349] width 225 height 41
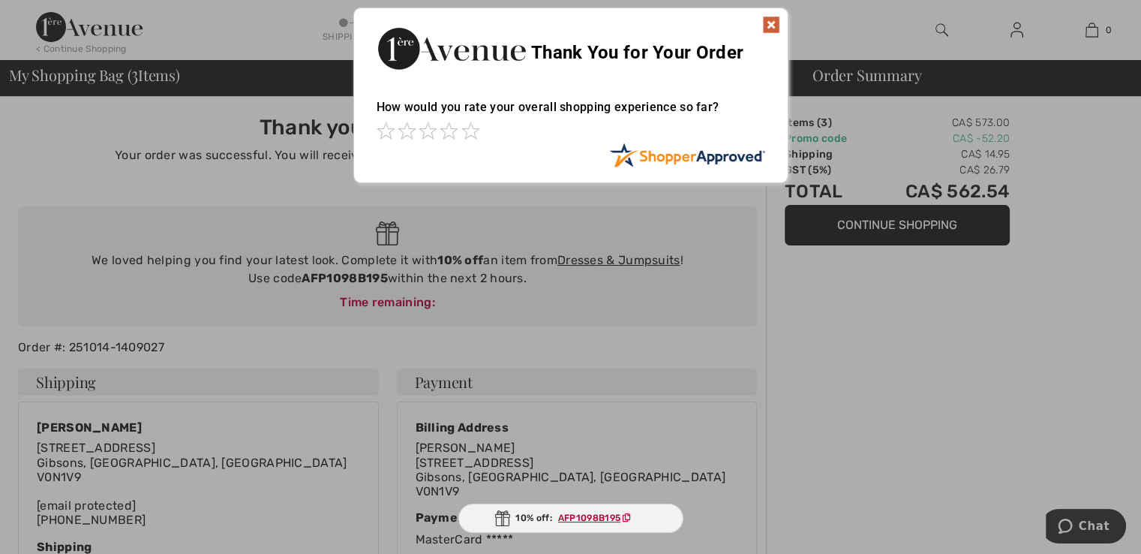
click at [768, 22] on img at bounding box center [771, 25] width 18 height 18
